Goal: Information Seeking & Learning: Learn about a topic

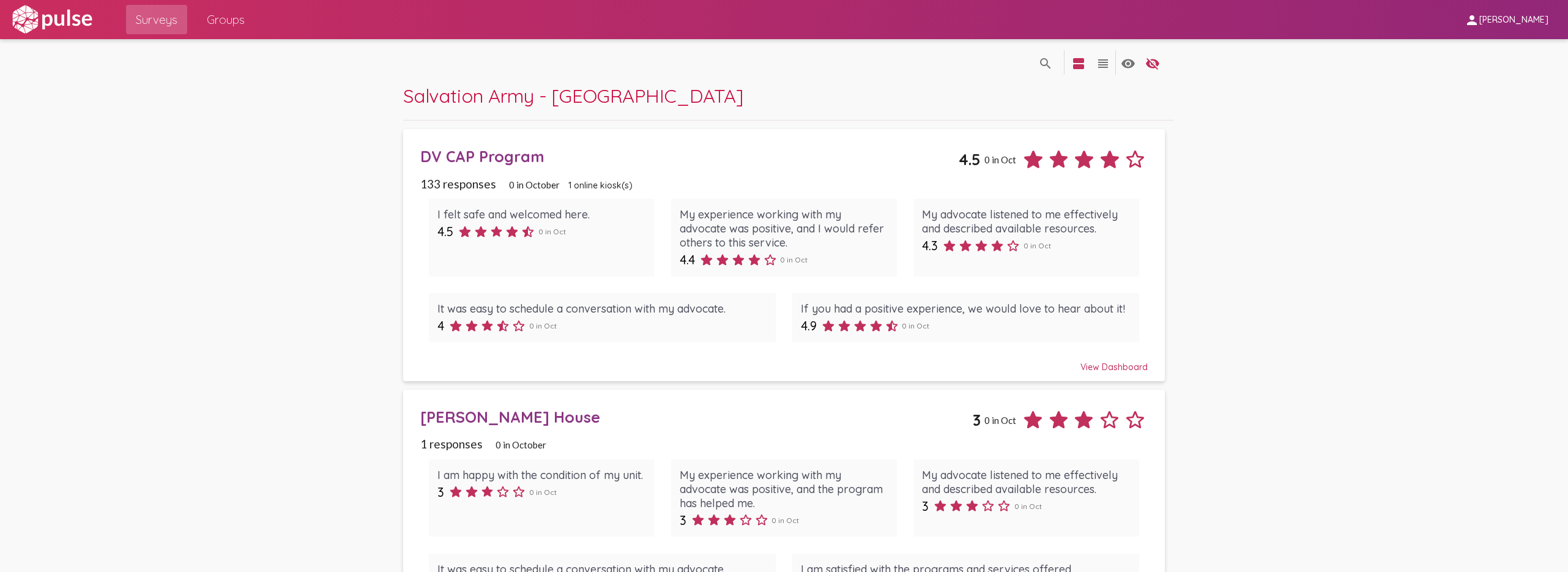
click at [514, 156] on div "DV CAP Program" at bounding box center [690, 156] width 539 height 19
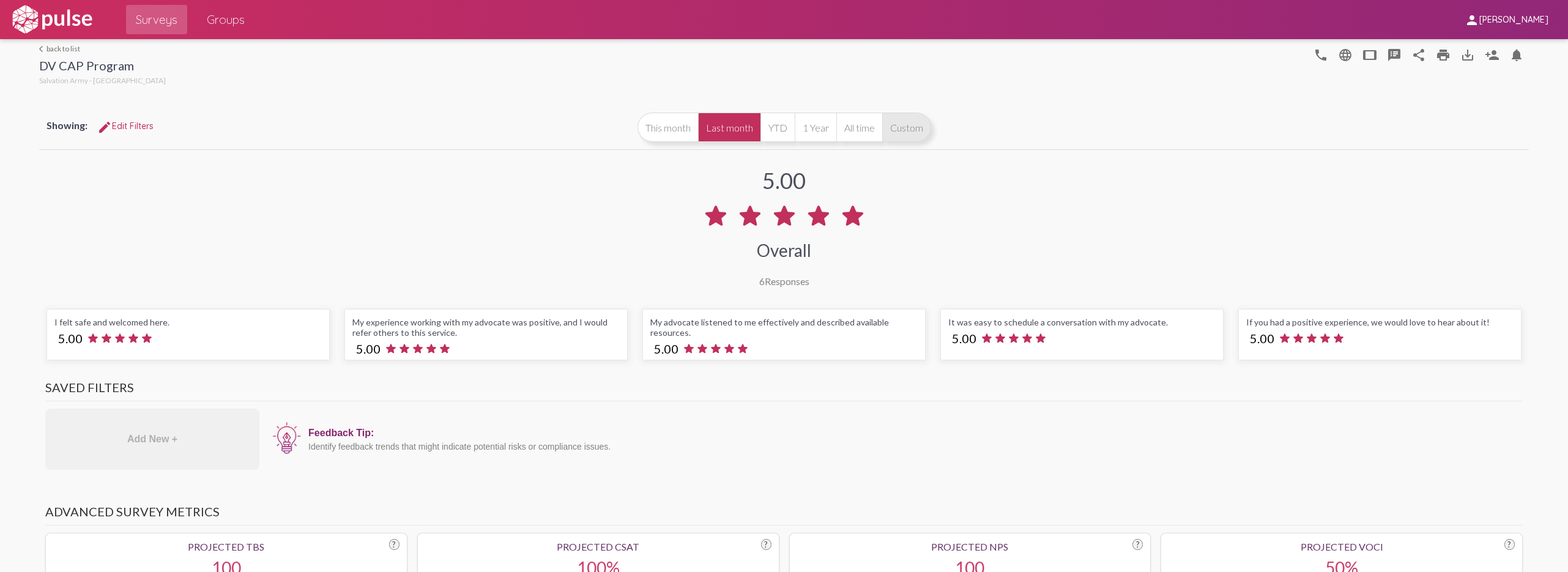
click at [898, 125] on button "Custom" at bounding box center [907, 127] width 49 height 30
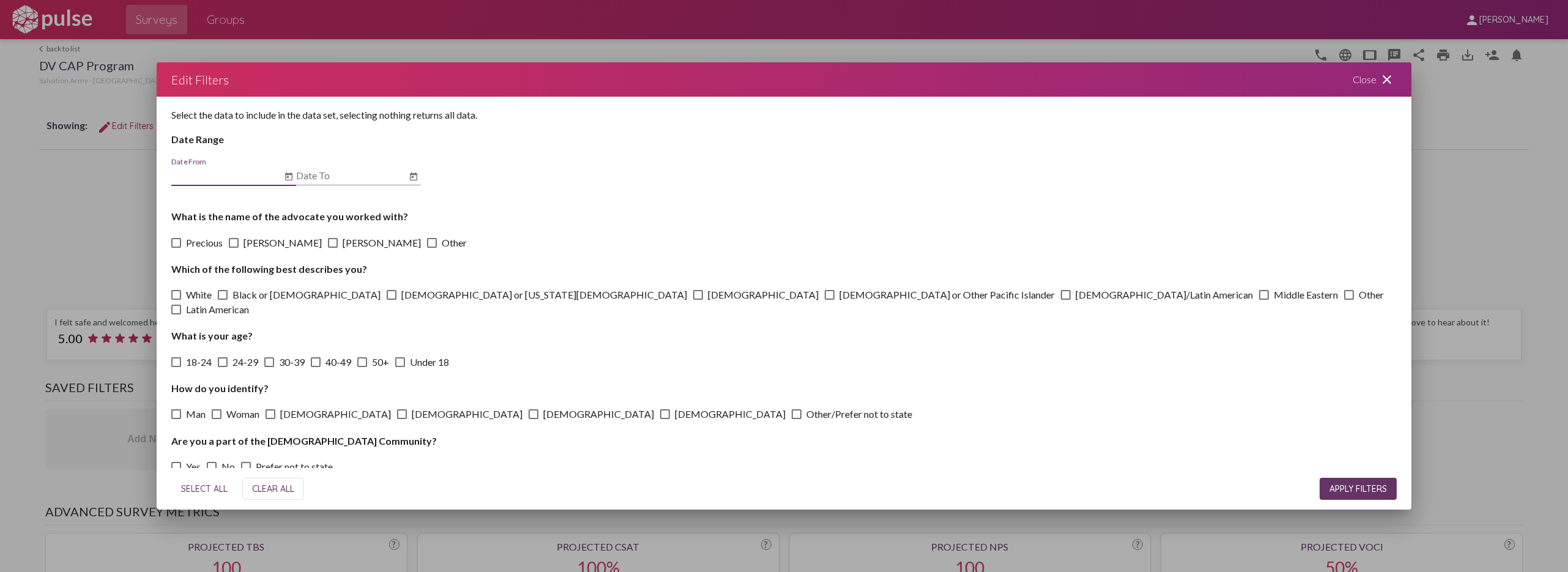
click at [285, 174] on icon "Open calendar" at bounding box center [289, 177] width 10 height 15
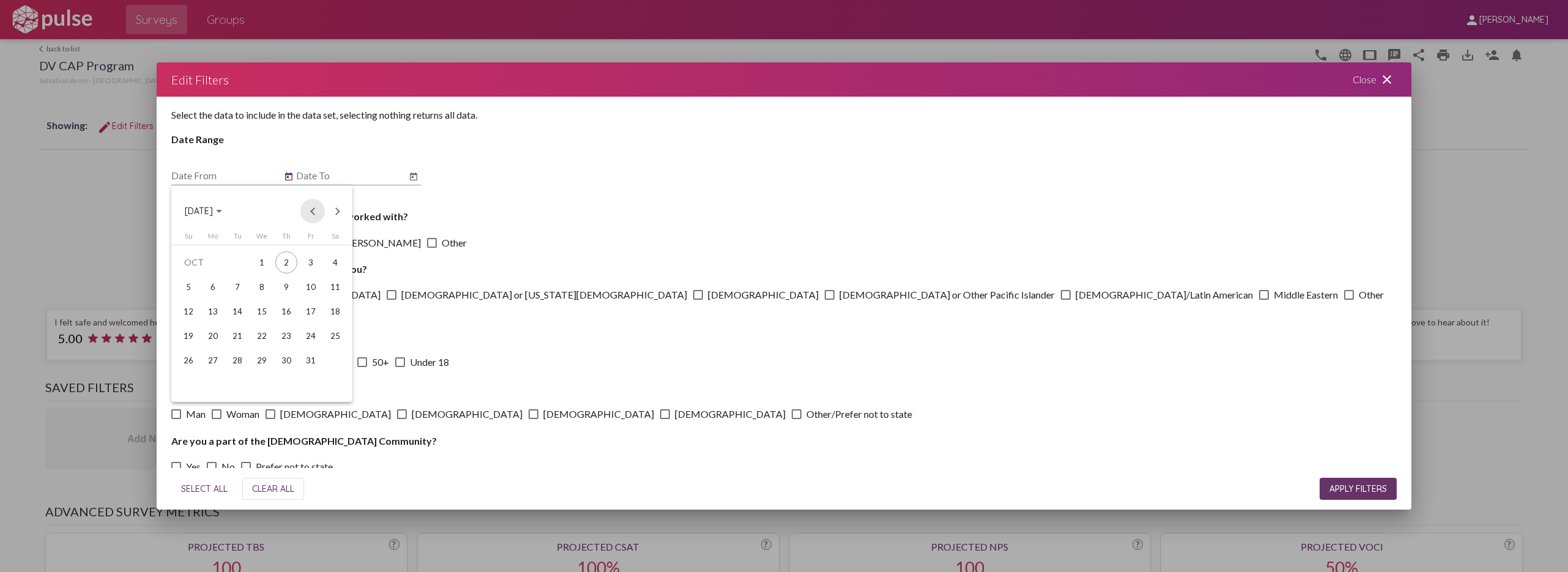
click at [311, 209] on button "Previous month" at bounding box center [313, 211] width 25 height 25
click at [316, 258] on div "1" at bounding box center [311, 263] width 22 height 22
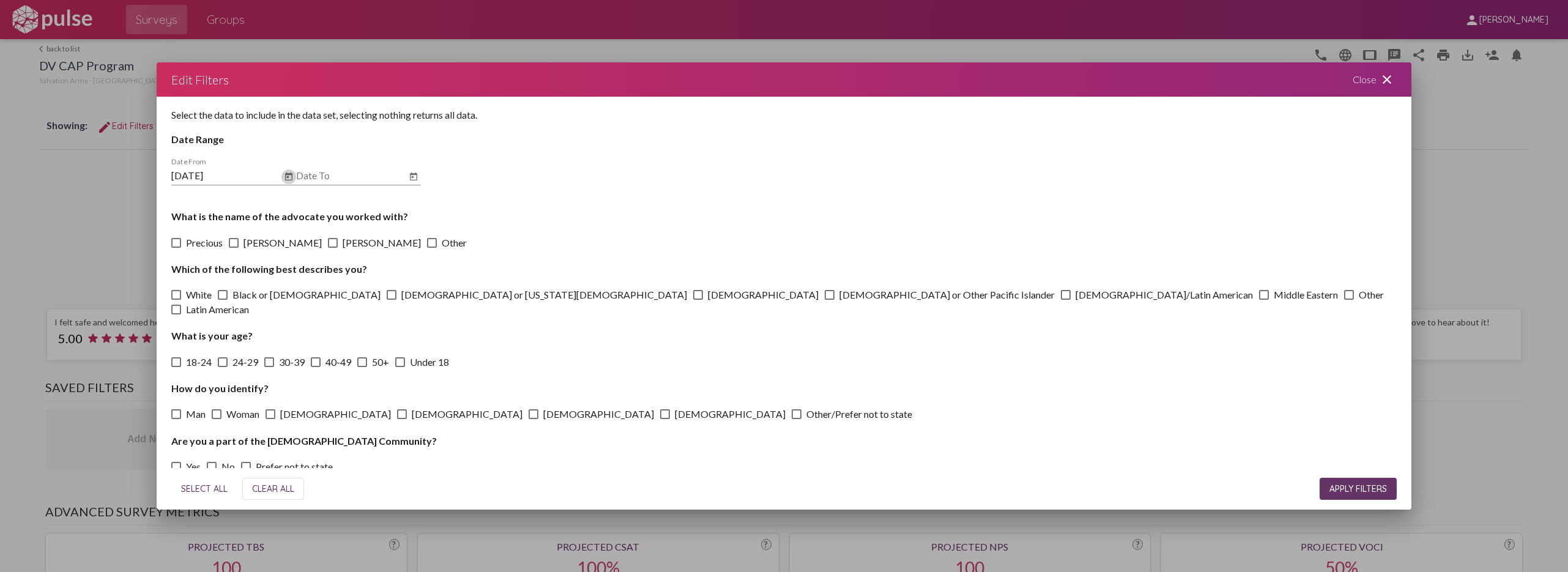
click at [285, 177] on icon "Open calendar" at bounding box center [289, 177] width 10 height 15
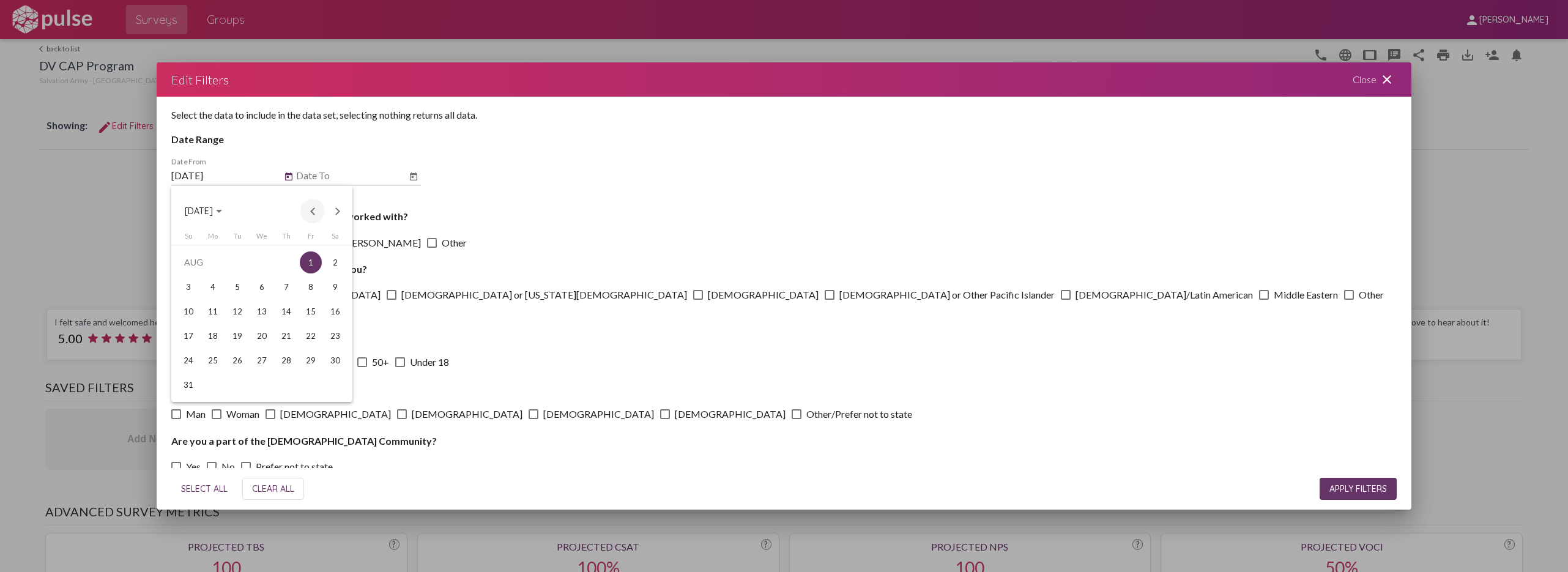
click at [312, 209] on button "Previous month" at bounding box center [313, 211] width 25 height 25
click at [236, 285] on div "1" at bounding box center [237, 287] width 22 height 22
type input "[DATE]"
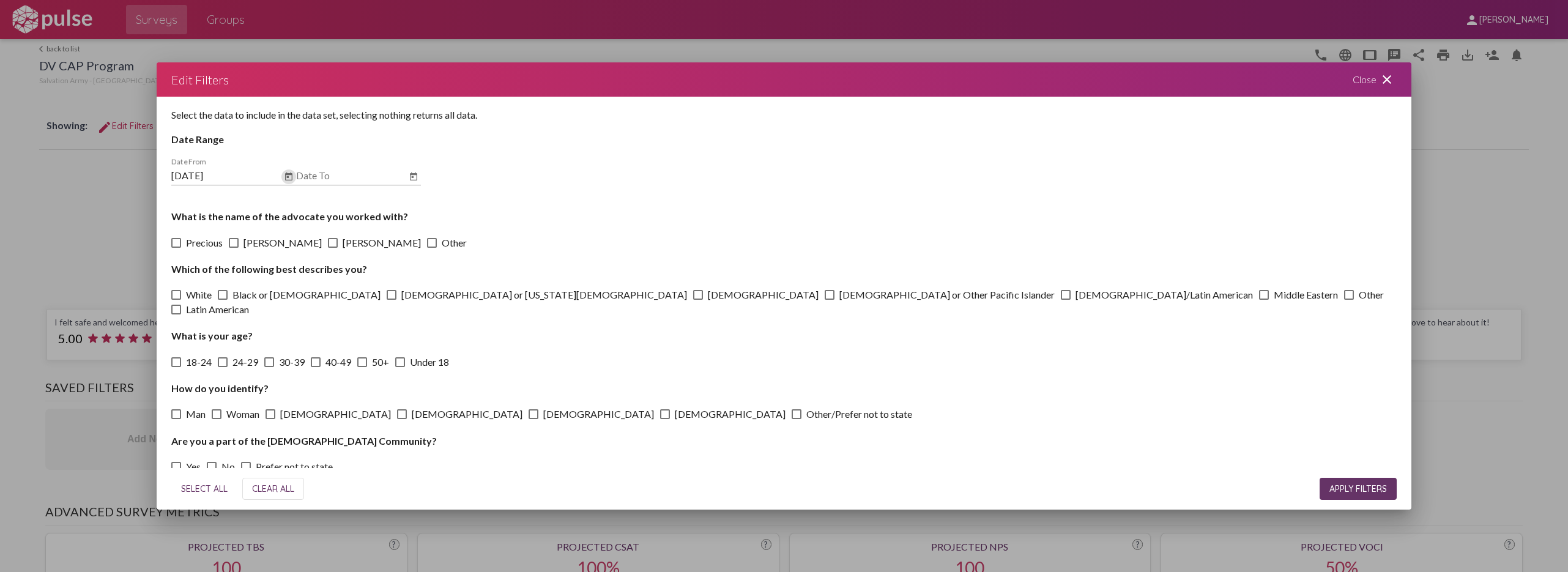
click at [413, 175] on icon "Open calendar" at bounding box center [413, 176] width 7 height 8
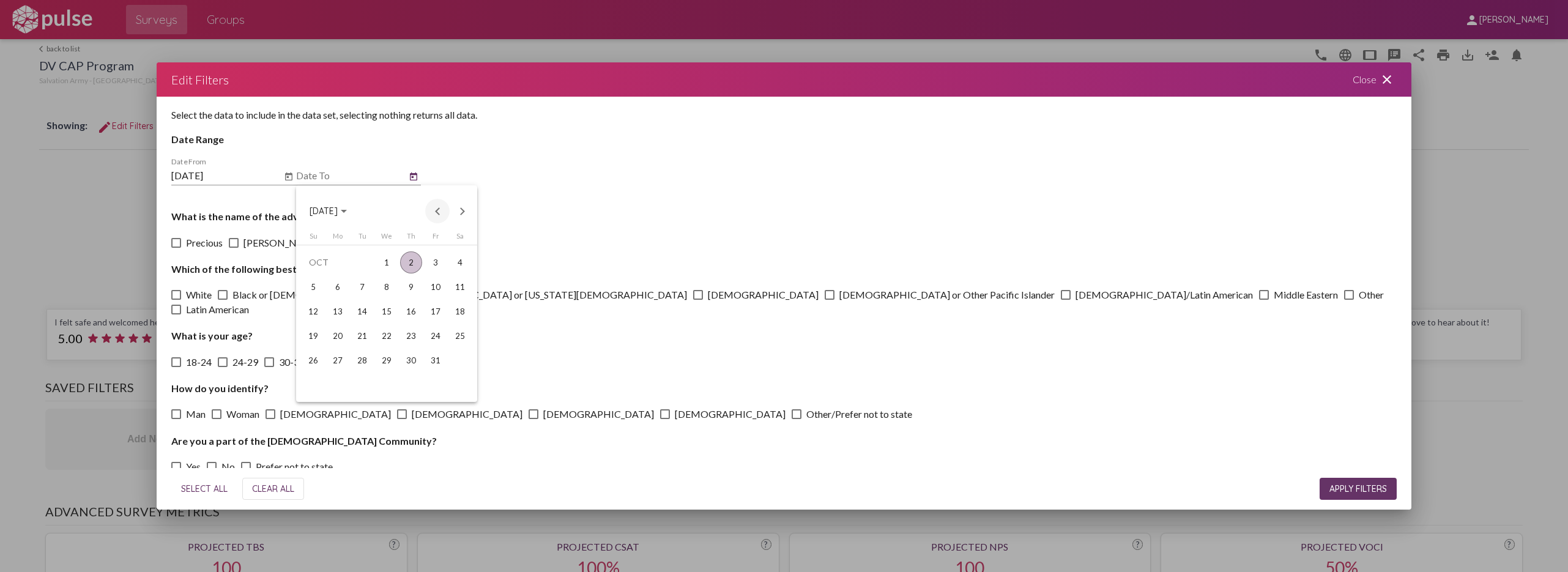
click at [439, 209] on button "Previous month" at bounding box center [437, 211] width 25 height 25
click at [362, 386] on div "30" at bounding box center [362, 385] width 22 height 22
type input "[DATE]"
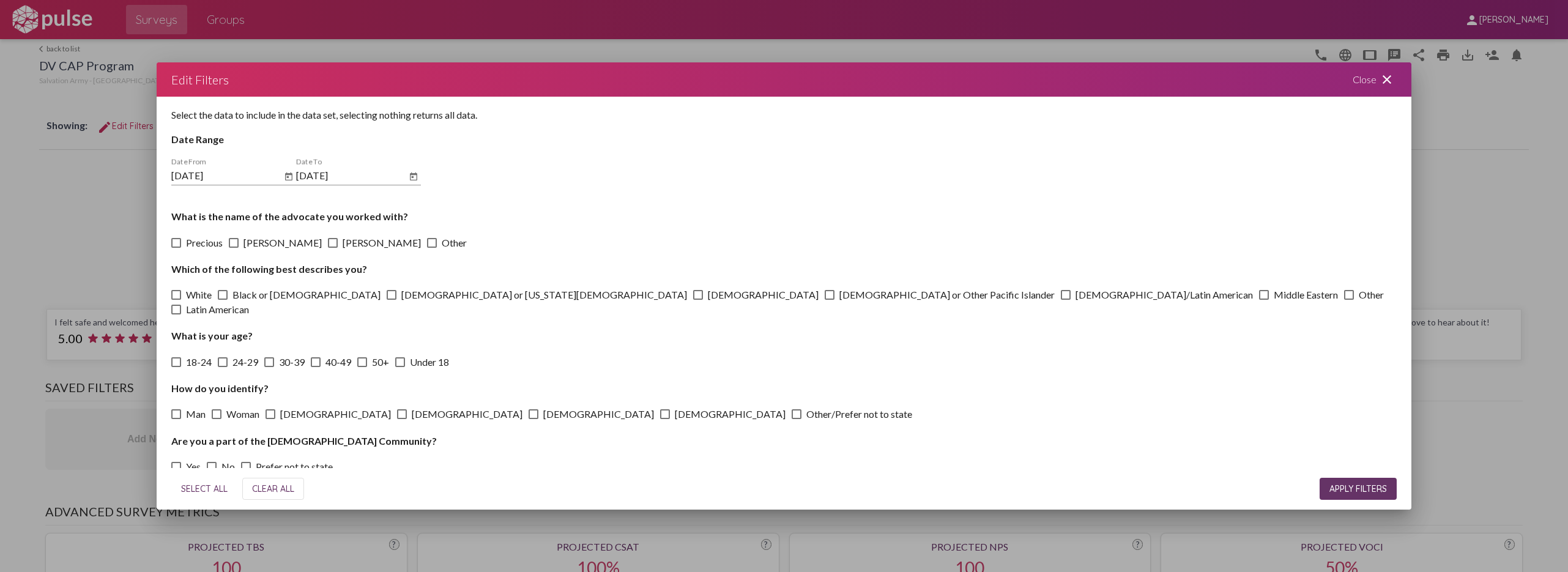
click at [446, 179] on div "Select the data to include in the data set, selecting nothing returns all data.…" at bounding box center [784, 282] width 1254 height 372
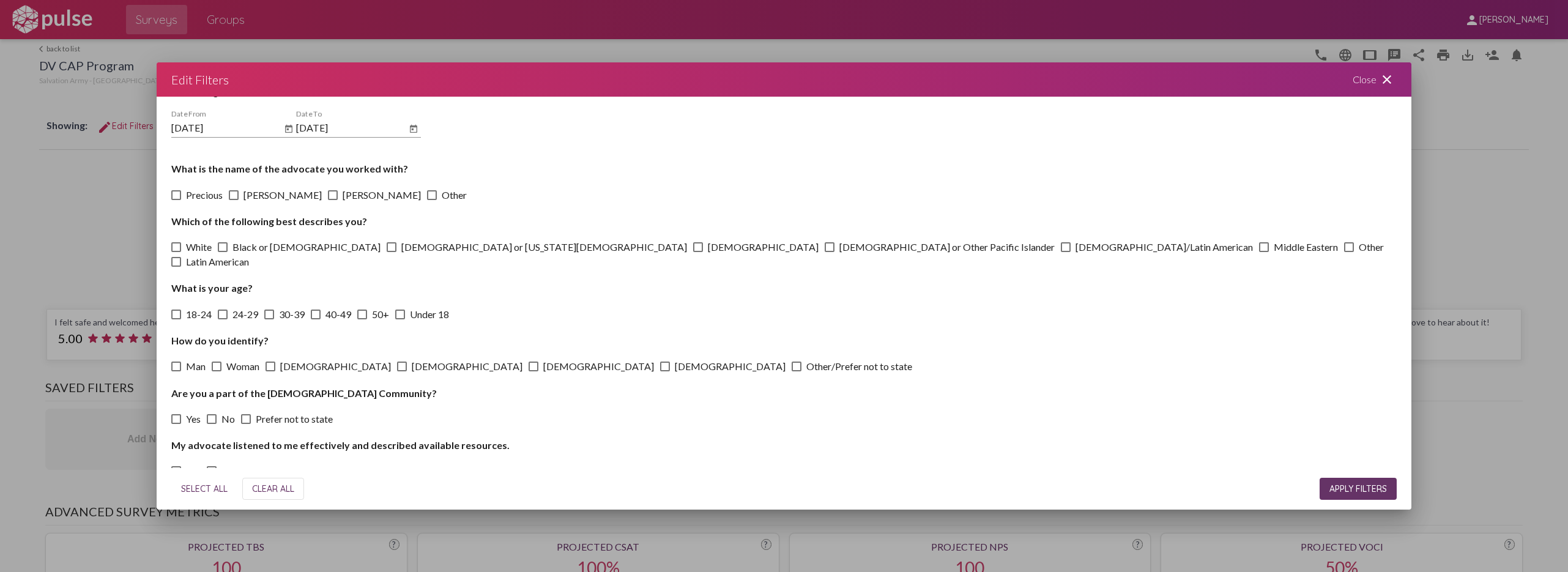
scroll to position [48, 0]
drag, startPoint x: 588, startPoint y: 77, endPoint x: 442, endPoint y: 45, distance: 149.5
click at [442, 45] on div "Edit Filters Close close Select the data to include in the data set, selecting …" at bounding box center [784, 286] width 1568 height 572
click at [572, 197] on div "What is the name of the advocate you worked with? Precious [PERSON_NAME] Other" at bounding box center [784, 182] width 1225 height 39
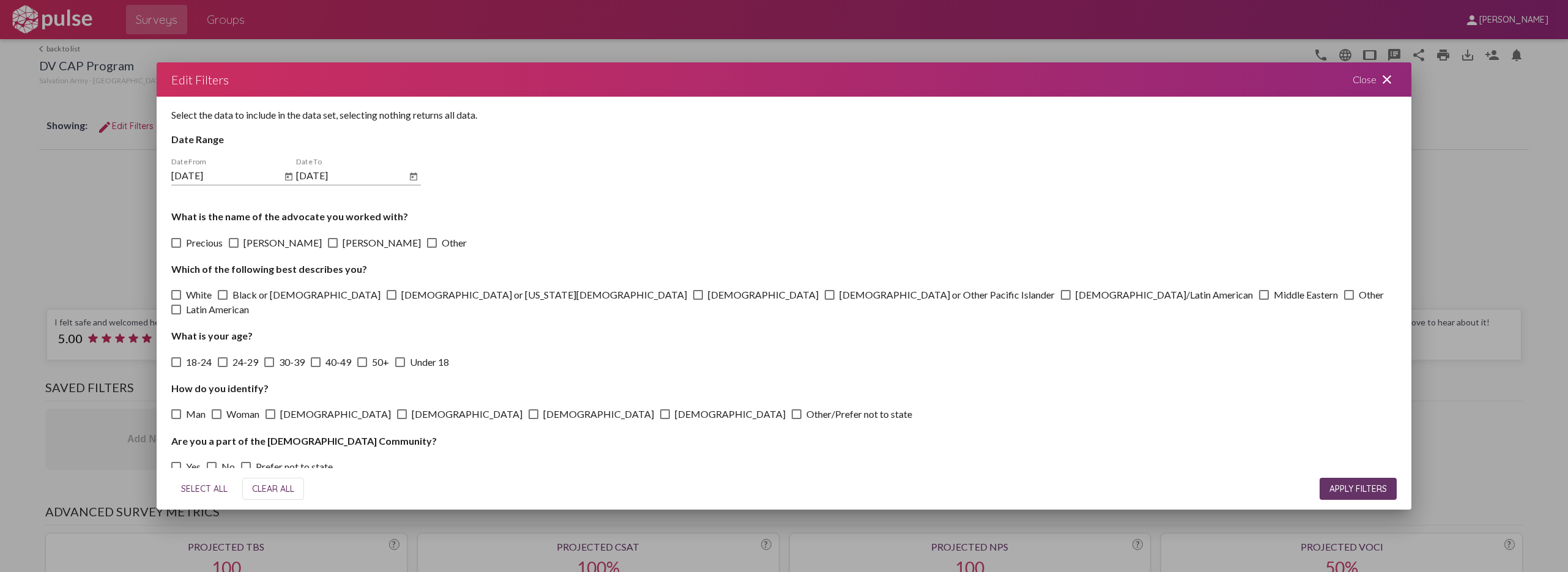
click at [123, 160] on div at bounding box center [784, 286] width 1568 height 572
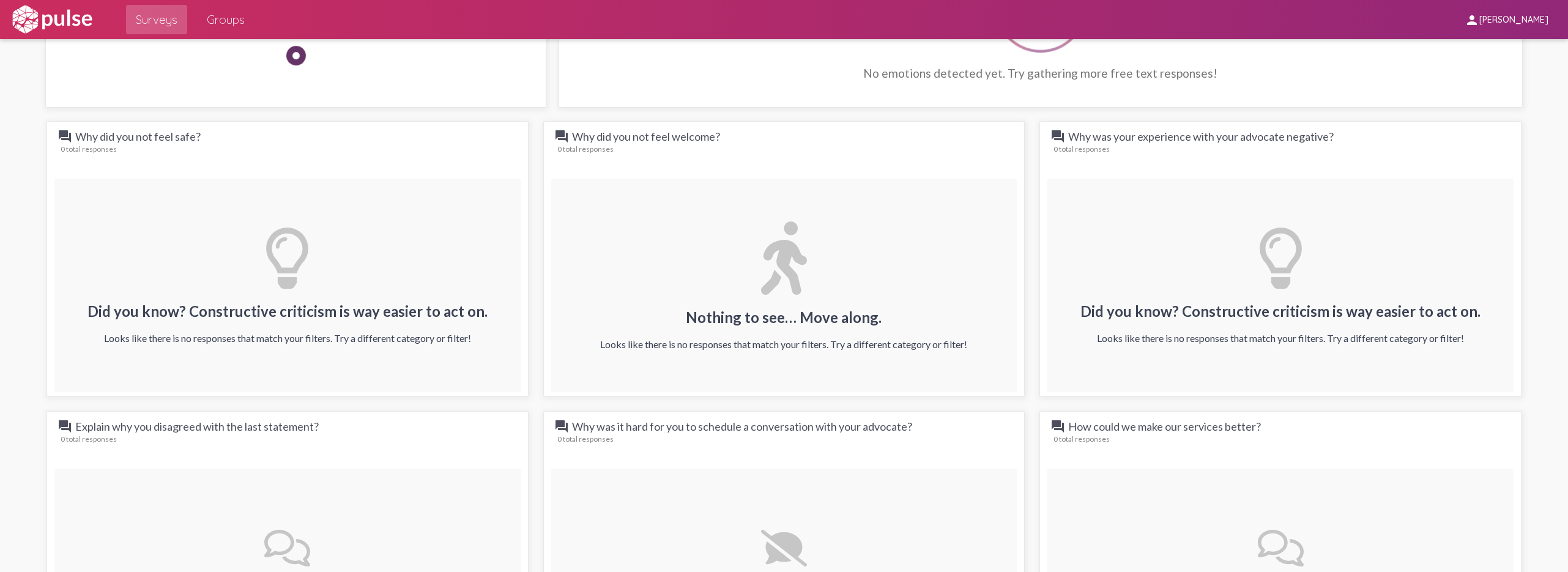
scroll to position [1010, 0]
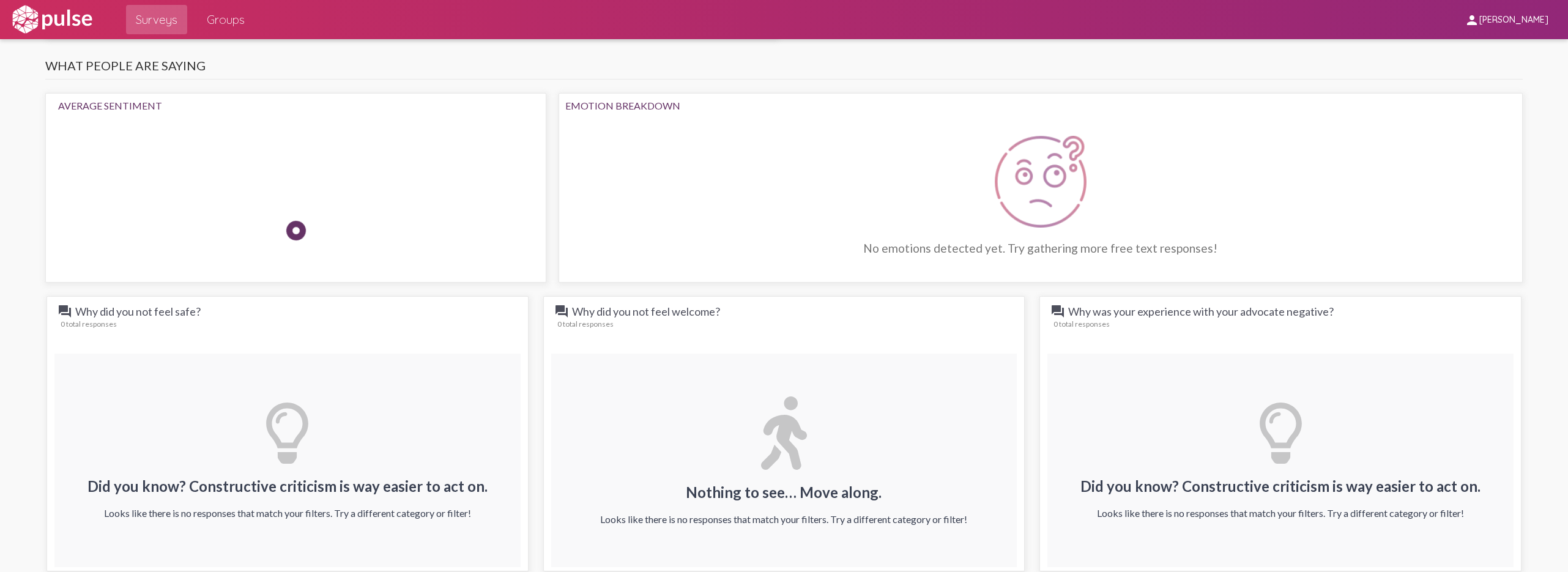
click at [309, 218] on div at bounding box center [295, 231] width 27 height 27
click at [374, 161] on img at bounding box center [392, 142] width 37 height 37
click at [156, 23] on span "Surveys" at bounding box center [156, 19] width 42 height 22
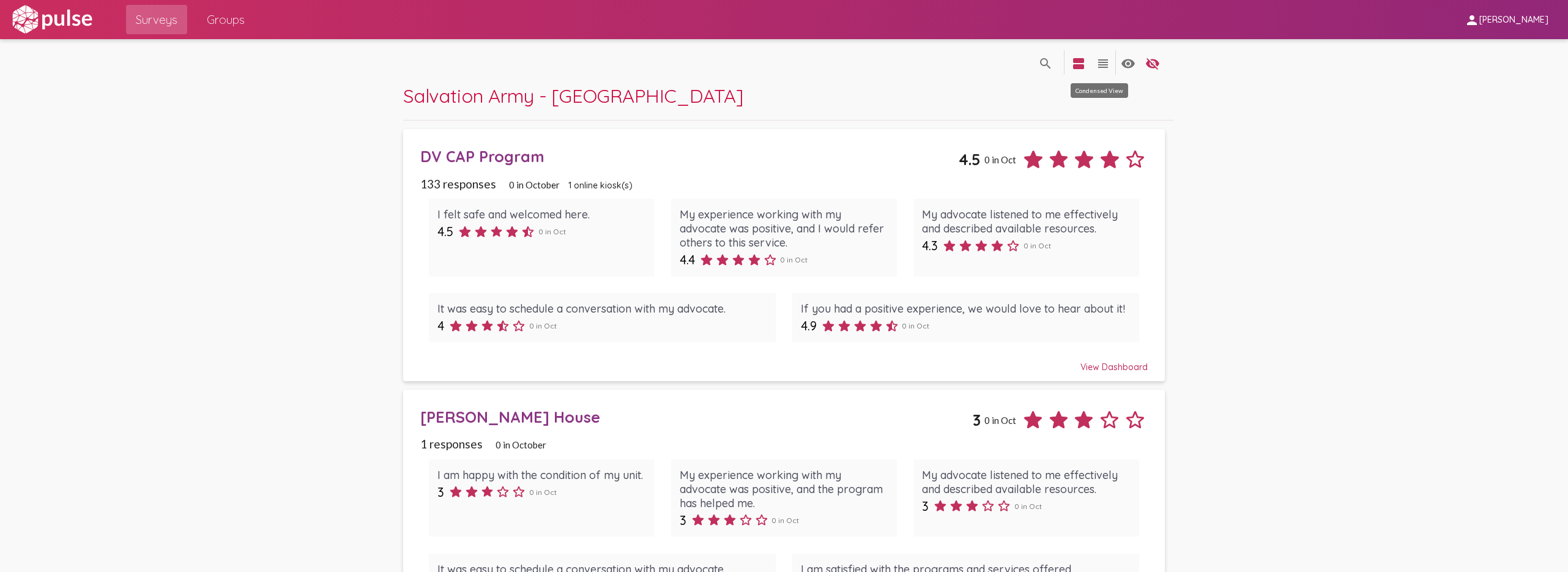
click at [1099, 62] on mat-icon "view_headline" at bounding box center [1103, 64] width 15 height 15
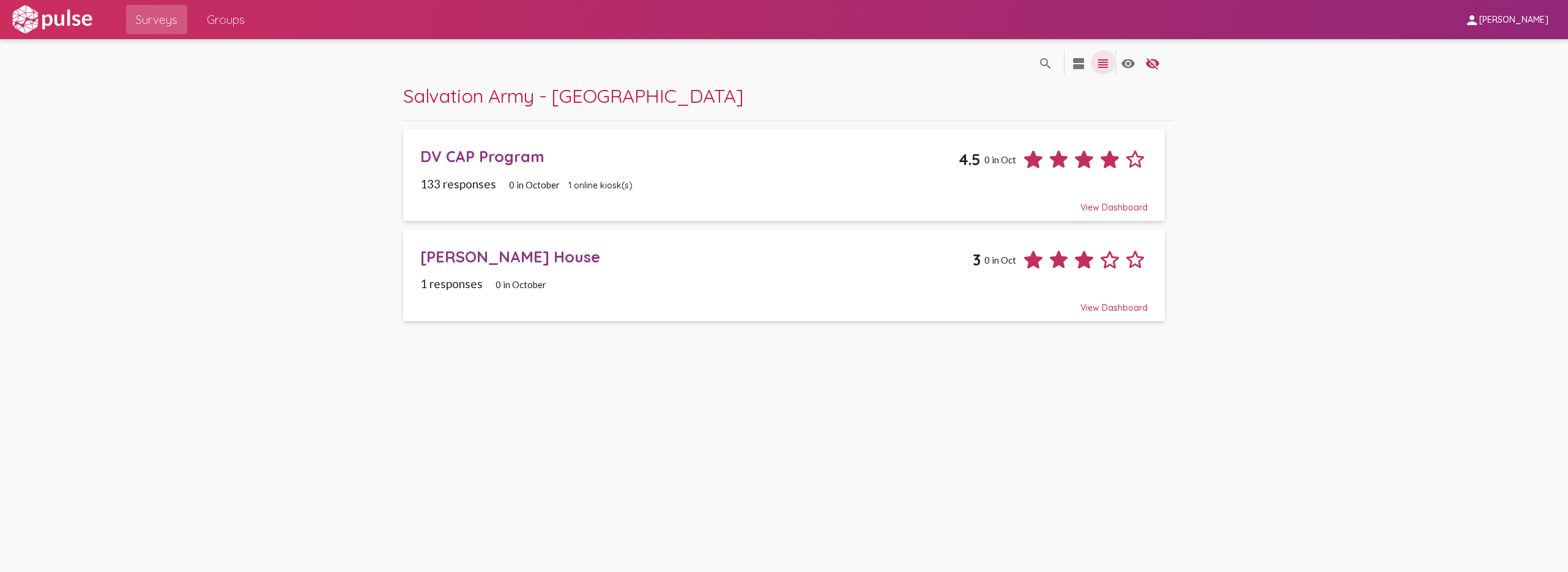
click at [1099, 62] on mat-icon "view_headline" at bounding box center [1103, 64] width 15 height 15
click at [1077, 63] on mat-icon "view_agenda" at bounding box center [1079, 64] width 15 height 15
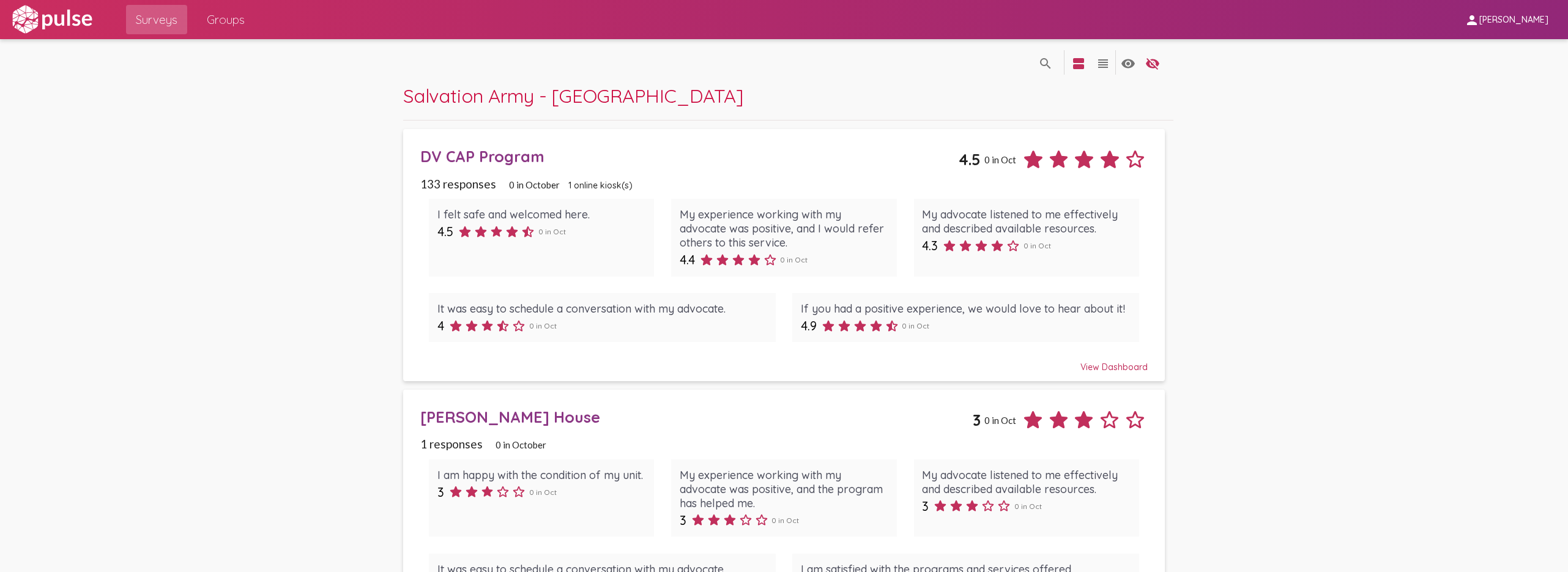
click at [469, 157] on div "DV CAP Program" at bounding box center [690, 156] width 539 height 19
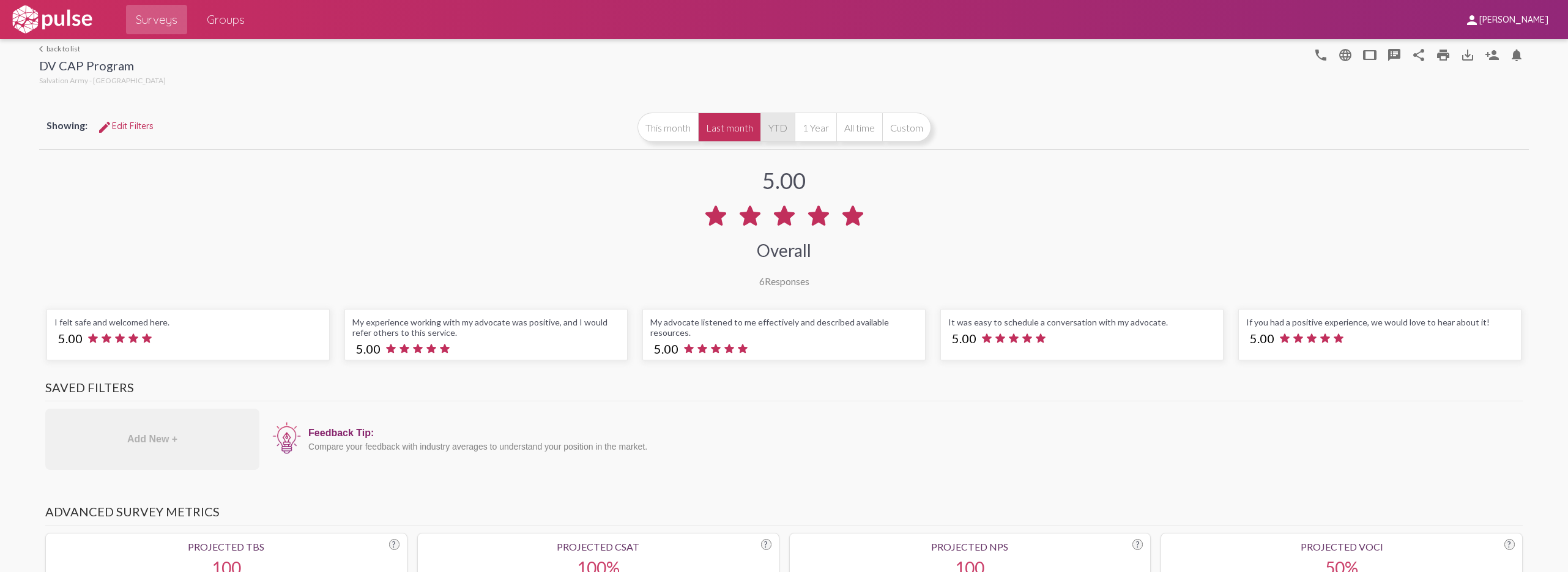
click at [766, 130] on button "YTD" at bounding box center [778, 127] width 34 height 30
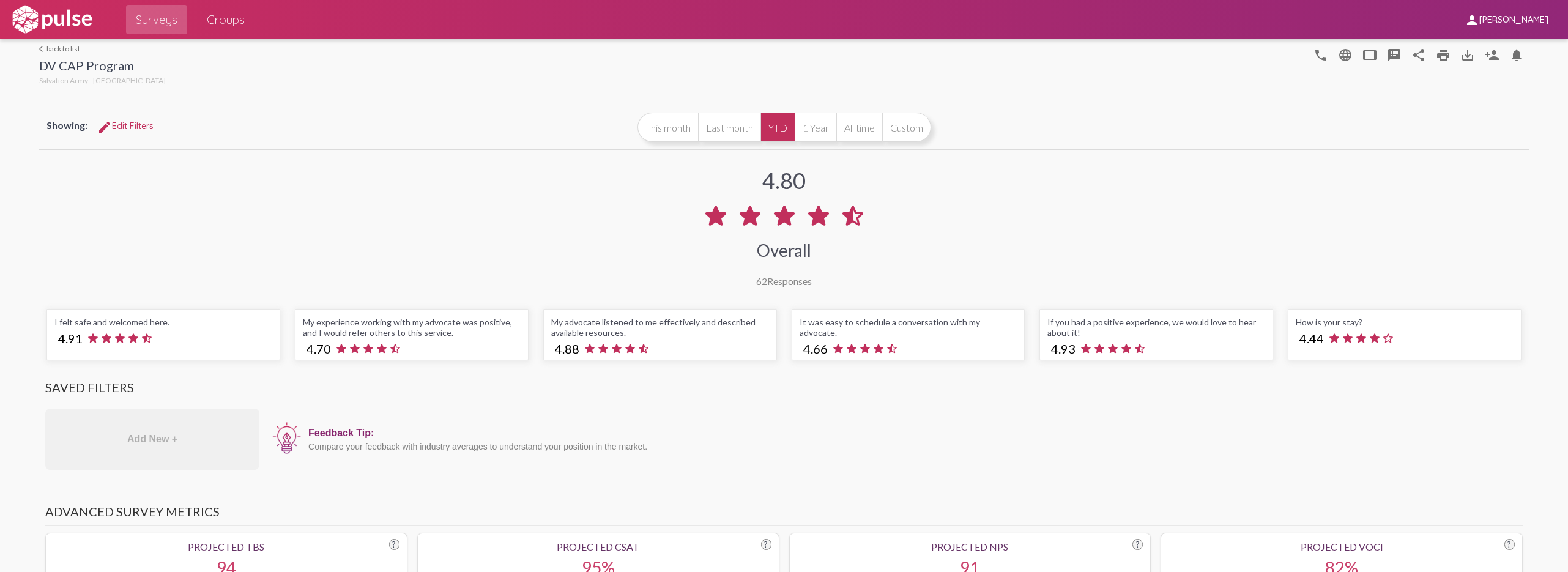
drag, startPoint x: 50, startPoint y: 266, endPoint x: 277, endPoint y: 363, distance: 246.9
drag, startPoint x: 194, startPoint y: 320, endPoint x: 236, endPoint y: 236, distance: 93.9
click at [236, 236] on div "4.80 Overall 62 Responses" at bounding box center [783, 220] width 1490 height 135
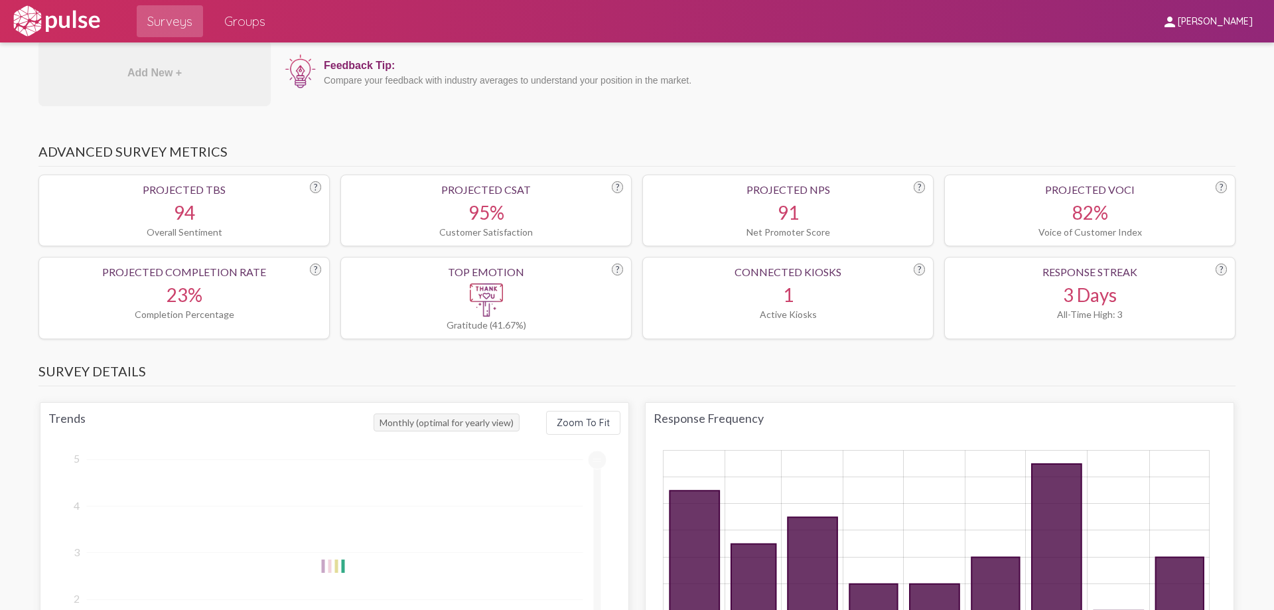
scroll to position [464, 0]
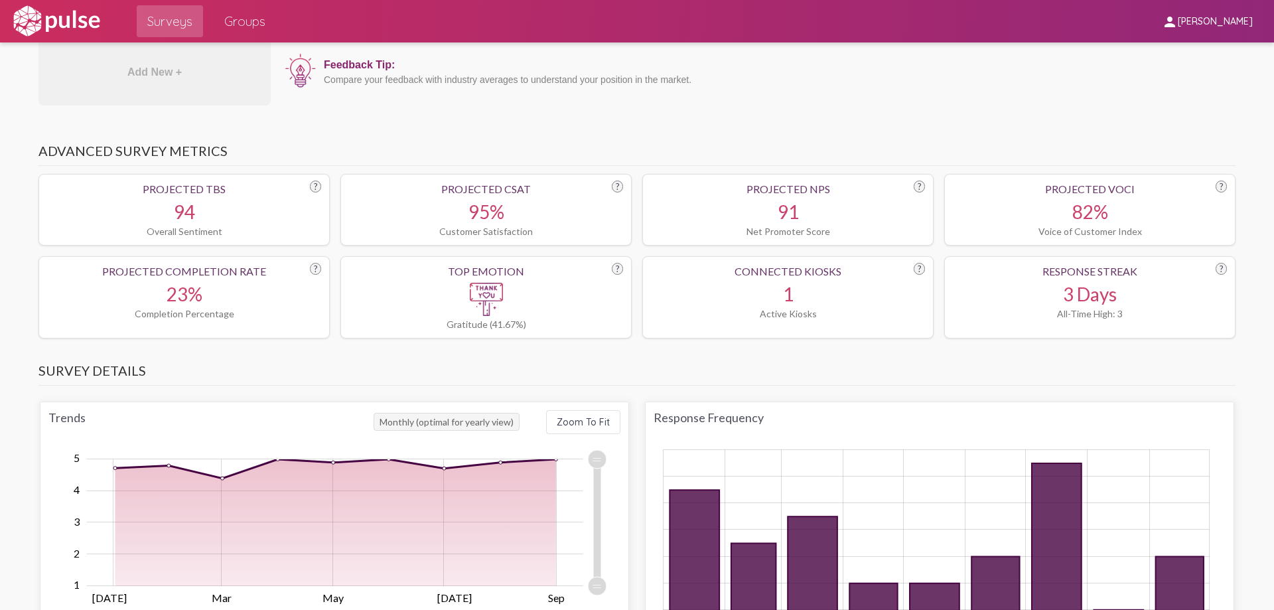
click at [780, 207] on div "91" at bounding box center [788, 211] width 274 height 23
click at [484, 294] on img at bounding box center [486, 299] width 33 height 33
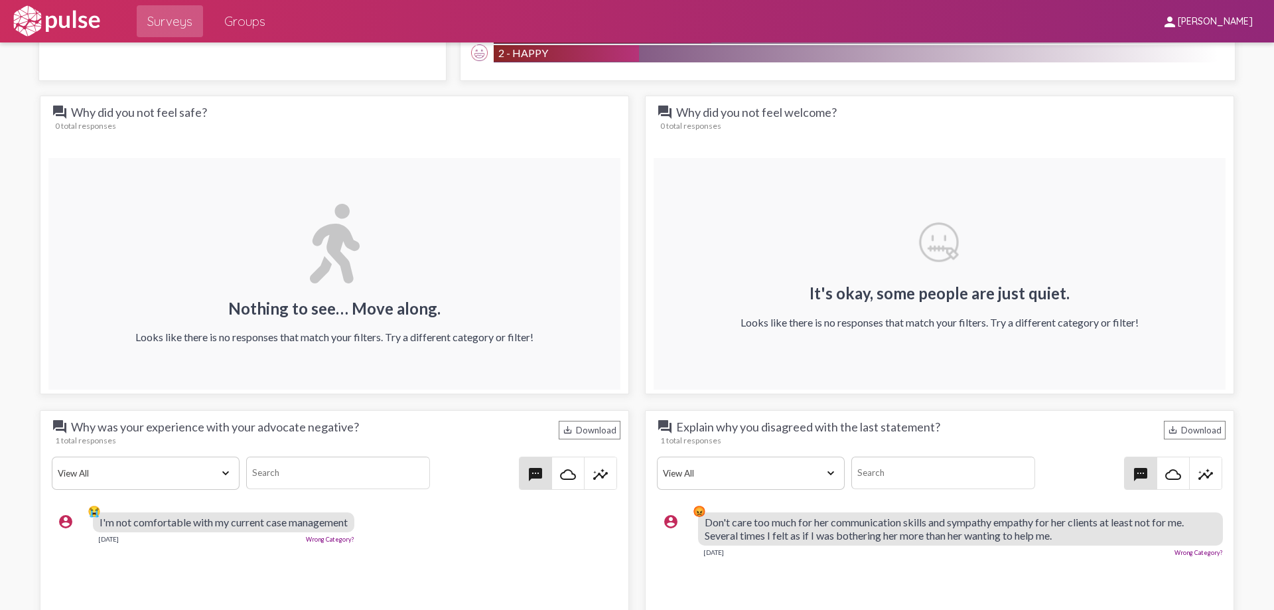
scroll to position [1592, 0]
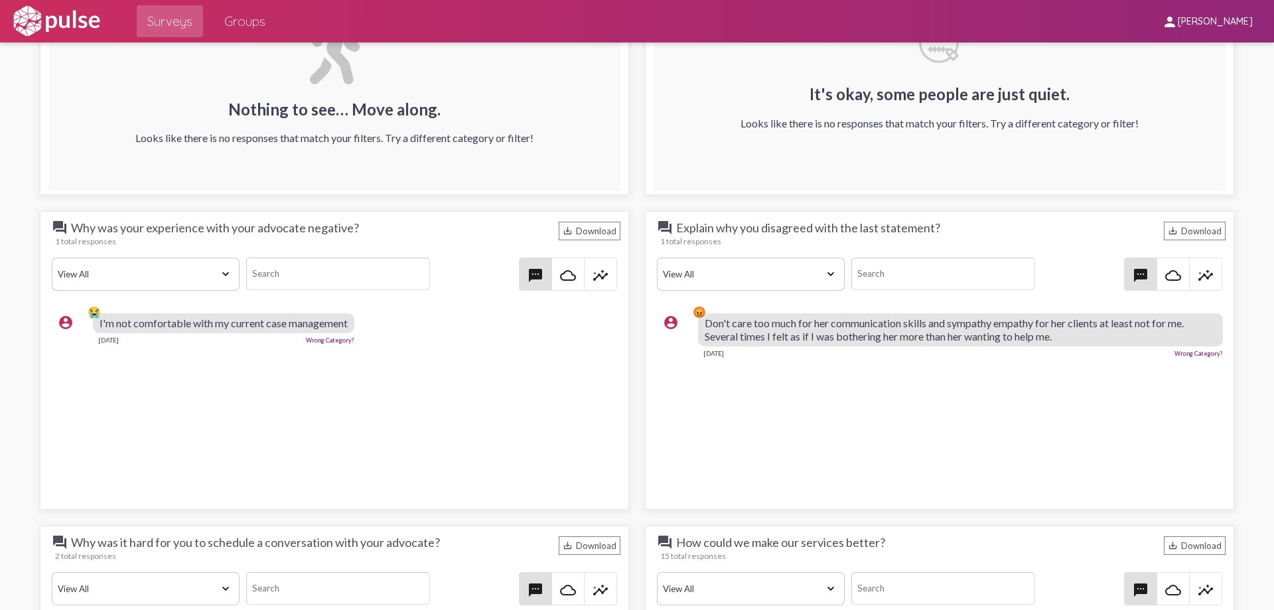
click at [88, 310] on div "😭" at bounding box center [94, 311] width 13 height 13
click at [109, 317] on span "I'm not comfortable with my current case management" at bounding box center [224, 322] width 248 height 13
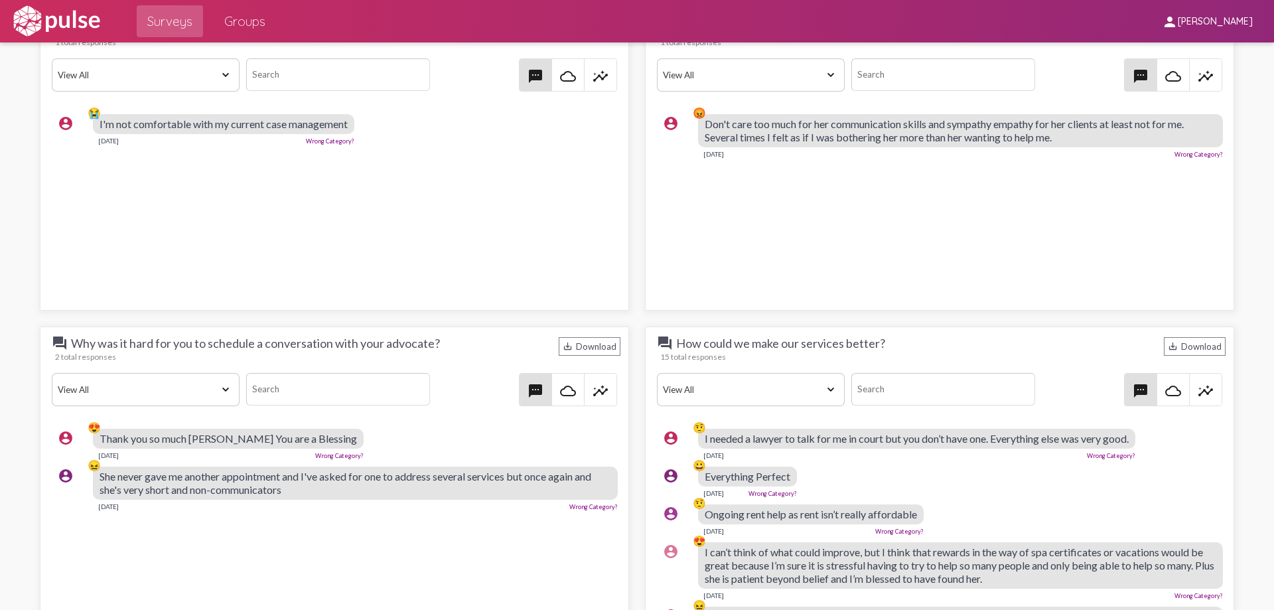
scroll to position [1924, 0]
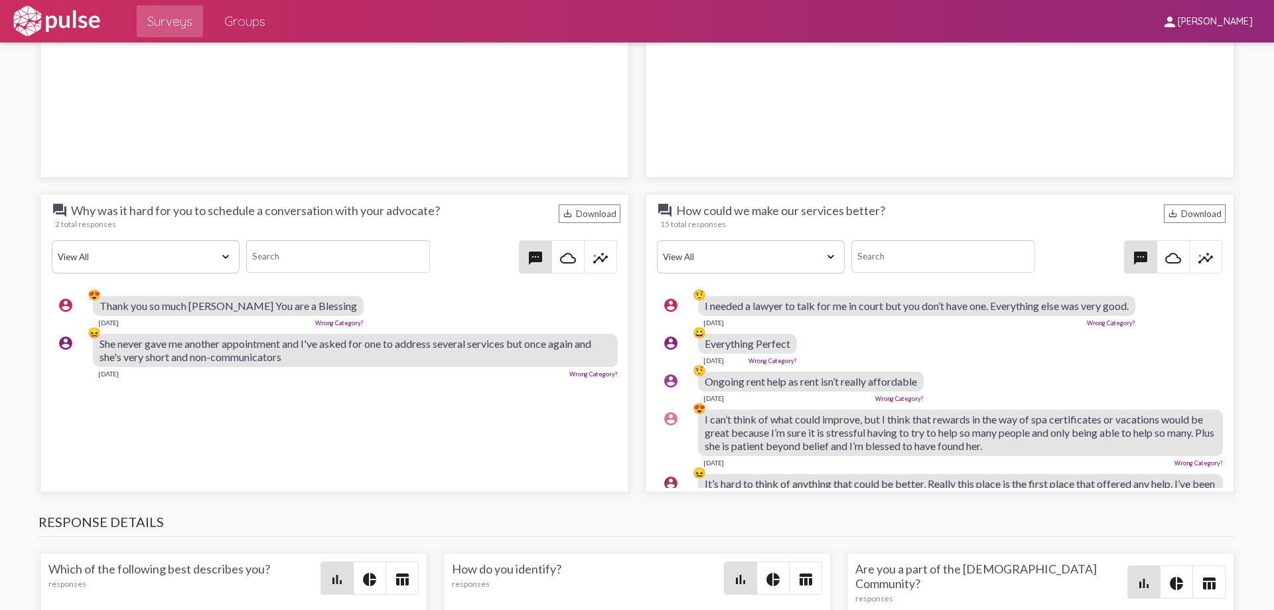
drag, startPoint x: 700, startPoint y: 305, endPoint x: 1140, endPoint y: 306, distance: 440.5
click at [1140, 306] on div "account_circle 🤨 I needed a lawyer to talk for me in court but you don’t have o…" at bounding box center [943, 311] width 572 height 42
copy div "🤨 I needed a lawyer to talk for me in court but you don’t have one. Everything …"
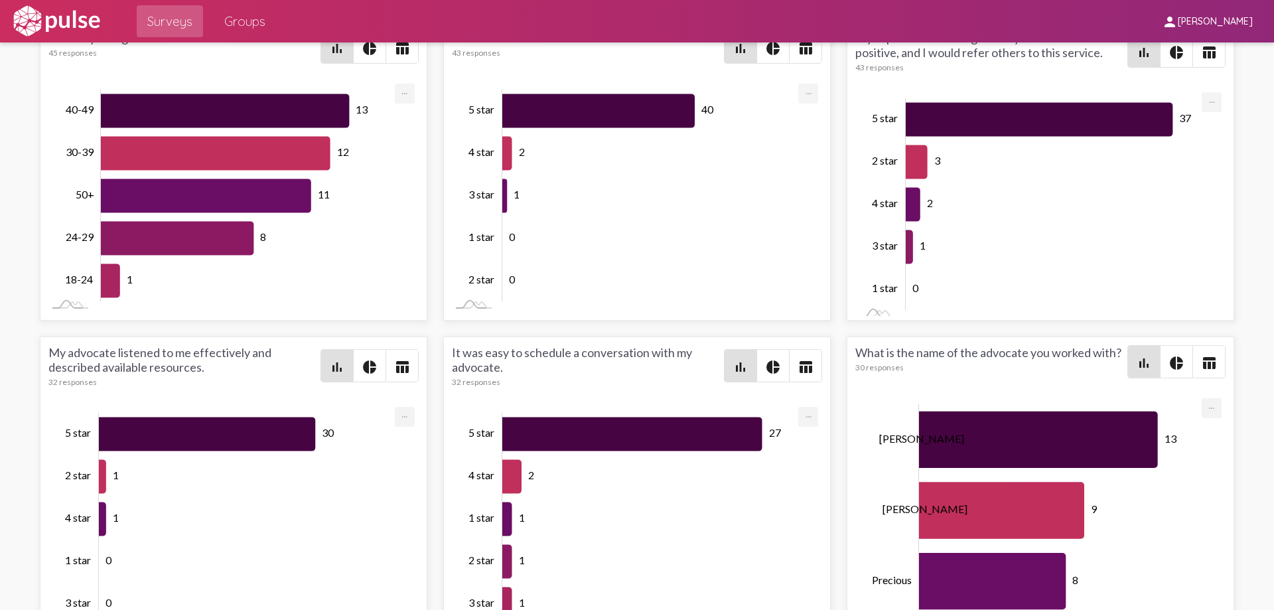
scroll to position [2864, 0]
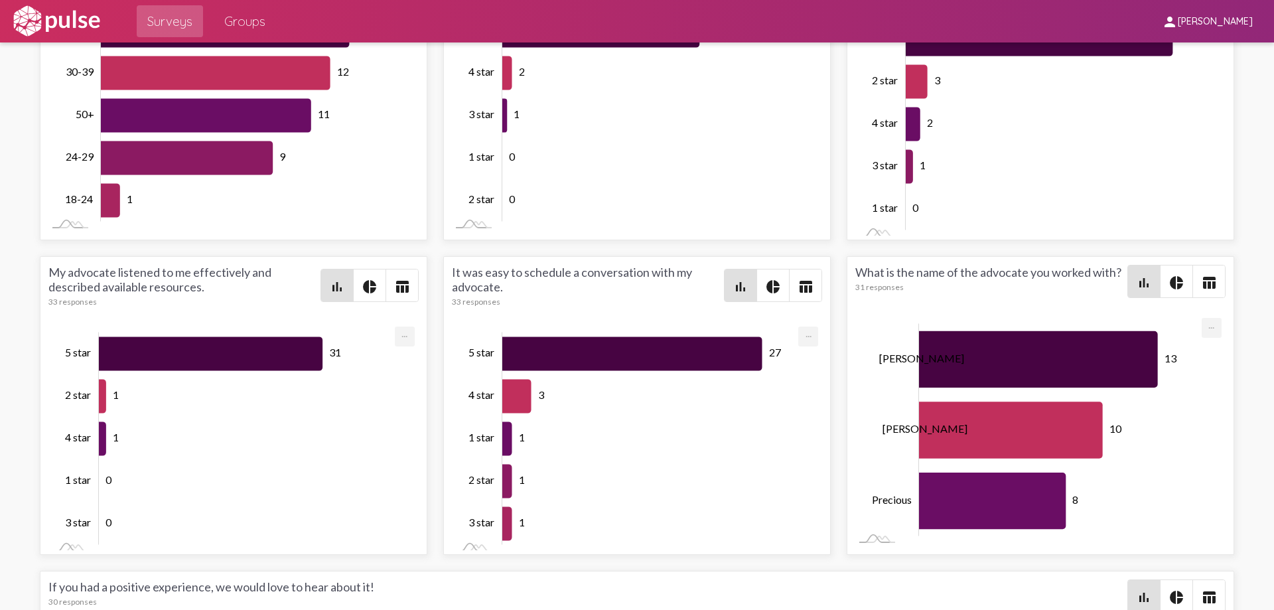
click at [219, 321] on div "My advocate listened to me effectively and described available resources. 33 re…" at bounding box center [233, 294] width 370 height 58
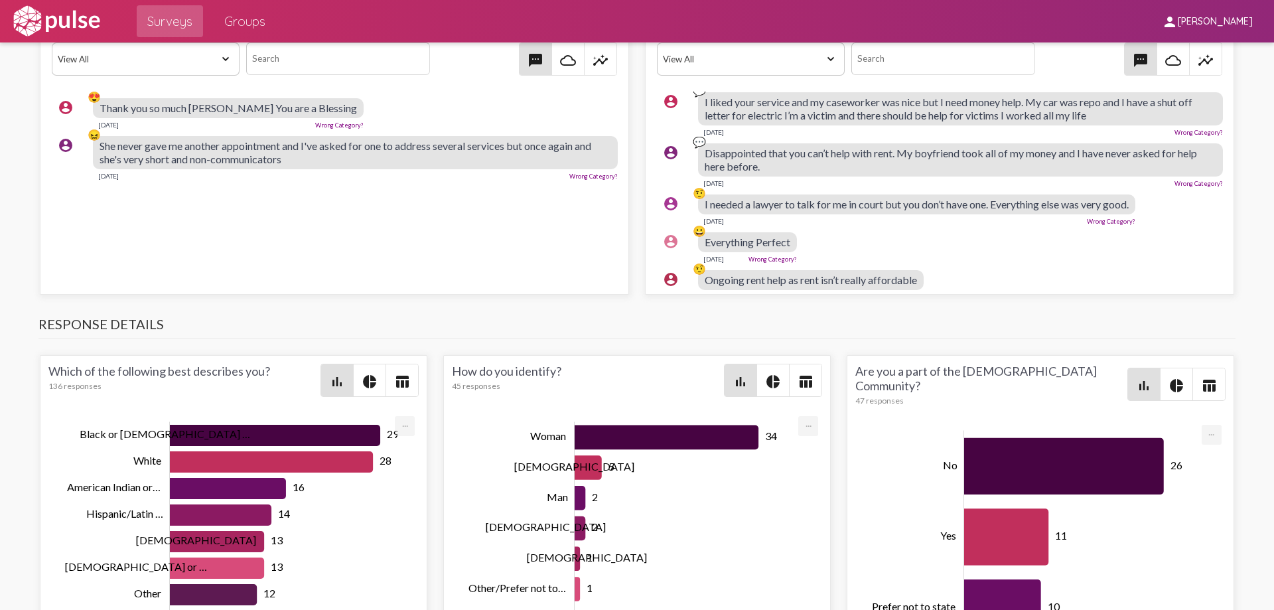
scroll to position [0, 0]
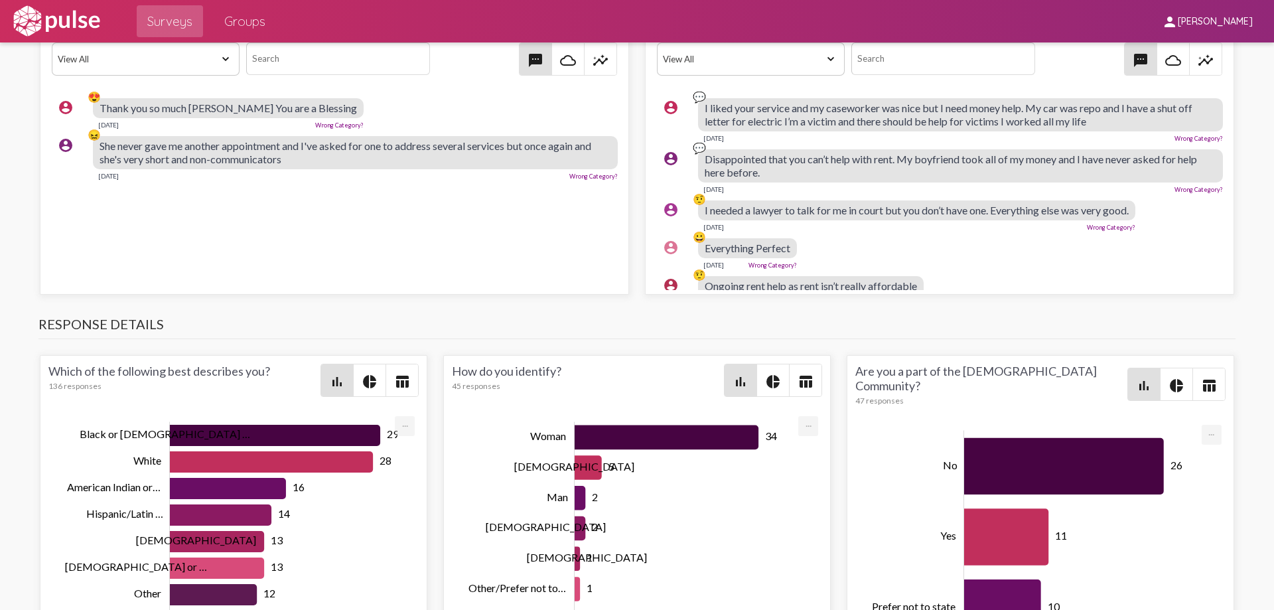
drag, startPoint x: 1106, startPoint y: 276, endPoint x: 689, endPoint y: 96, distance: 454.0
click at [689, 96] on pulse-text-response-list "account_circle 💬 I liked your service and my caseworker was nice but I need mon…" at bounding box center [939, 515] width 572 height 846
copy pulse-text-response-list "💬 L ipsum dolo sitamet con ad elitseddoe tem inci utl E dolo magna aliq. En adm…"
click at [988, 267] on div "account_circle 😀 Everything Perfect [DATE] Wrong Category?" at bounding box center [943, 253] width 572 height 42
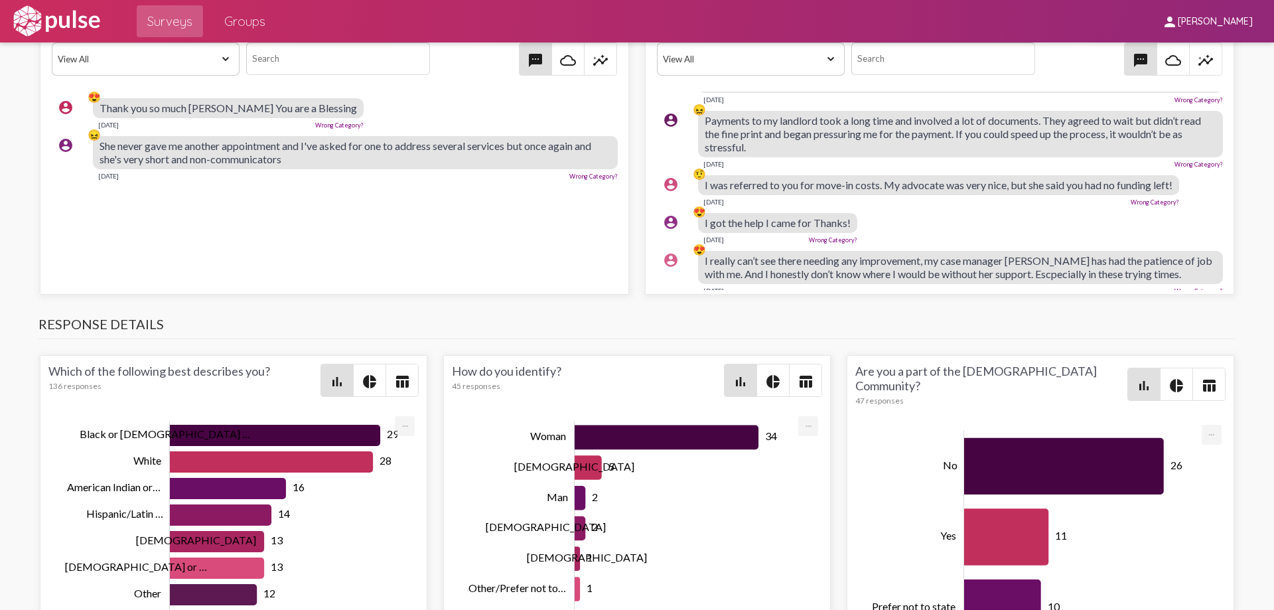
scroll to position [325, 0]
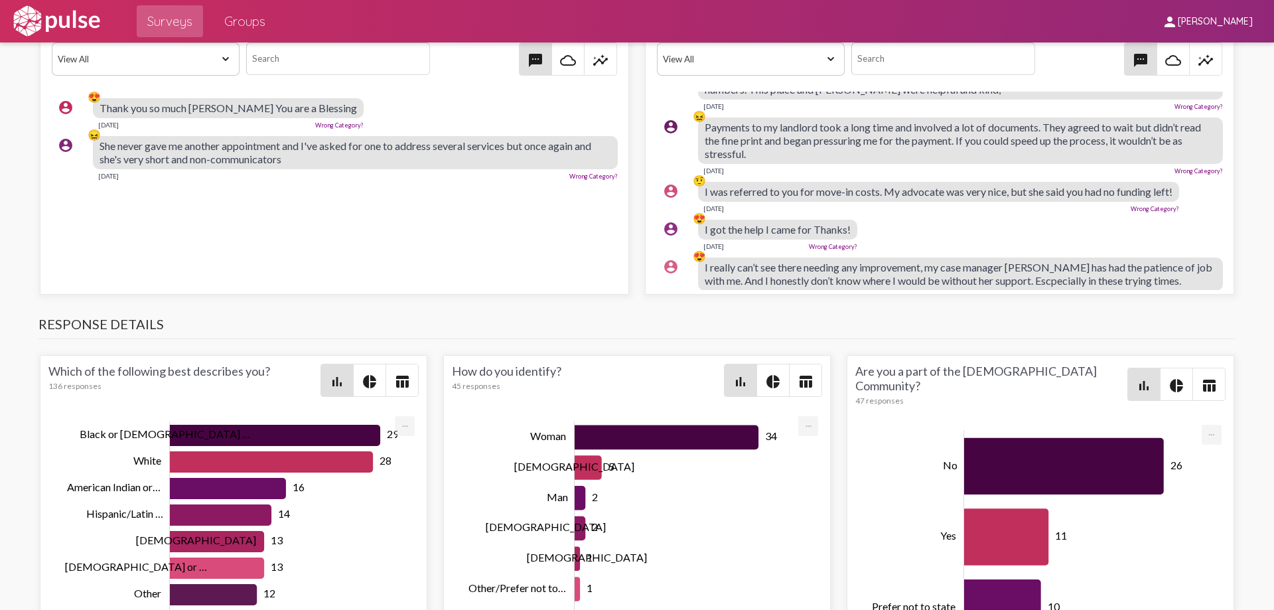
click at [1026, 316] on h3 "Response Details" at bounding box center [636, 327] width 1197 height 23
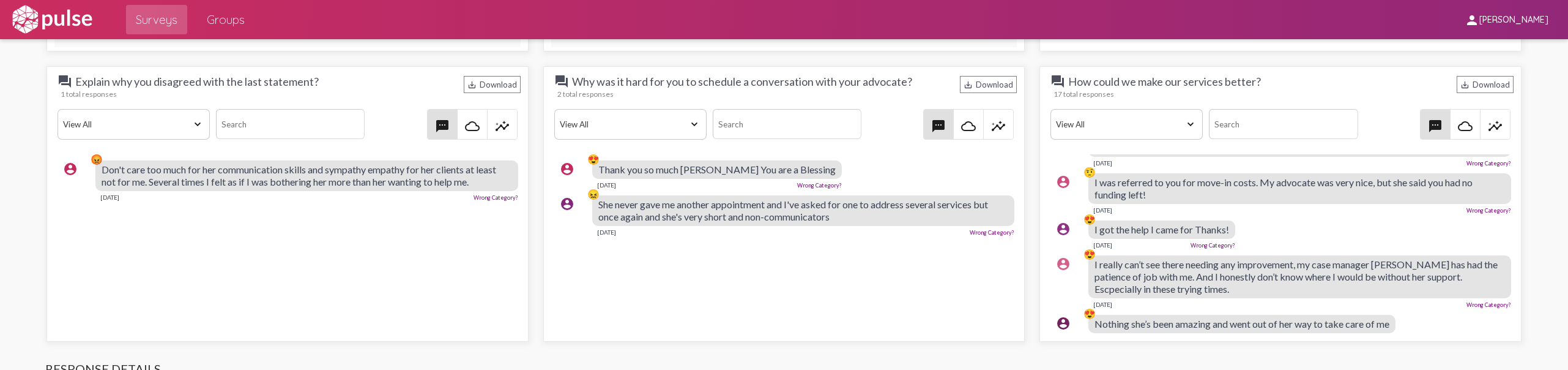
scroll to position [306, 0]
